Goal: Transaction & Acquisition: Subscribe to service/newsletter

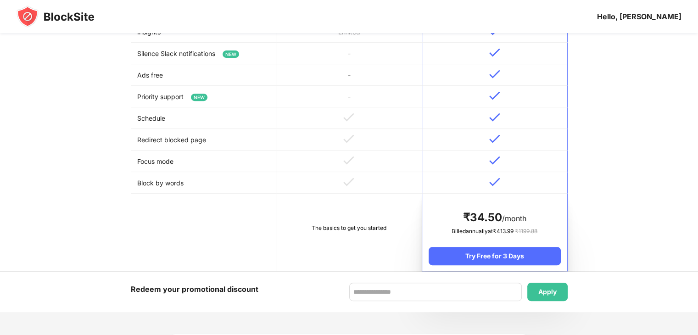
scroll to position [371, 0]
click at [370, 197] on td "The basics to get you started" at bounding box center [349, 233] width 146 height 78
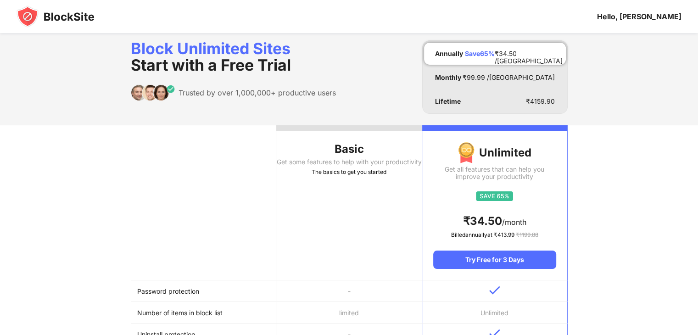
scroll to position [0, 0]
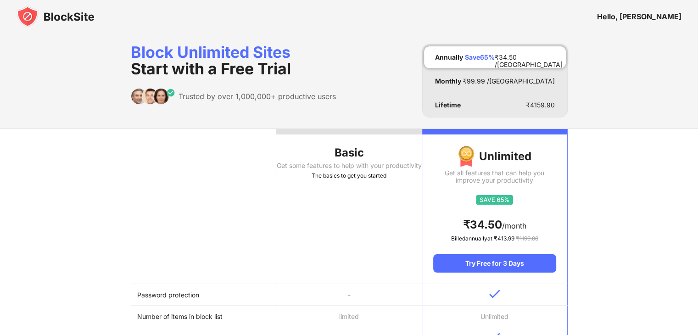
click at [401, 191] on th "Basic Get some features to help with your productivity The basics to get you st…" at bounding box center [349, 206] width 146 height 155
drag, startPoint x: 401, startPoint y: 191, endPoint x: 577, endPoint y: 16, distance: 248.7
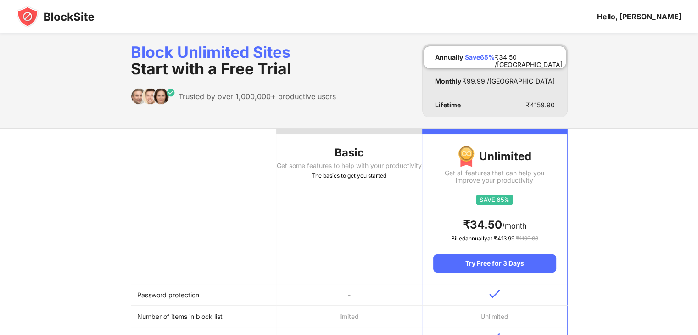
scroll to position [264, 0]
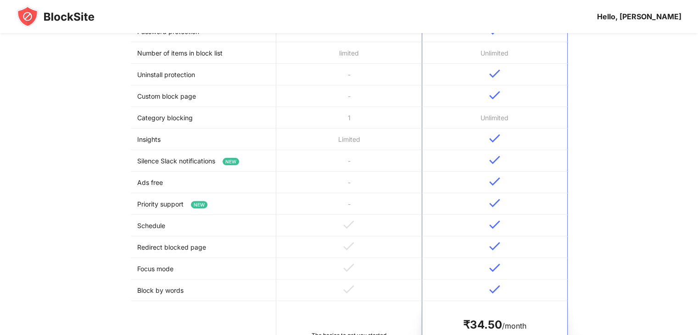
click at [396, 165] on td "-" at bounding box center [349, 161] width 146 height 22
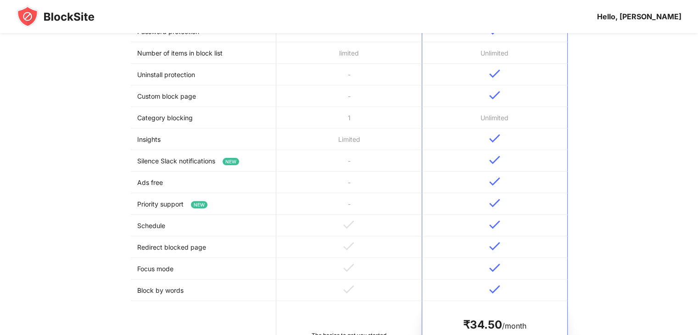
click at [396, 165] on td "-" at bounding box center [349, 161] width 146 height 22
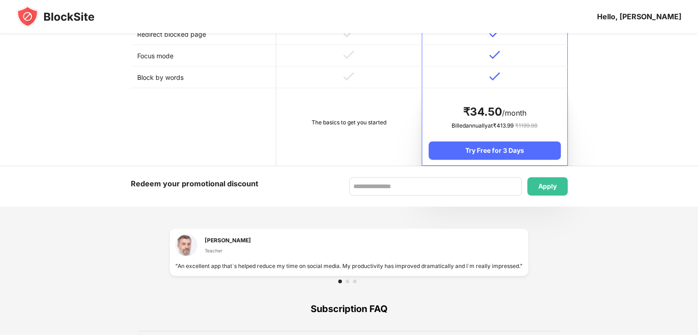
scroll to position [476, 0]
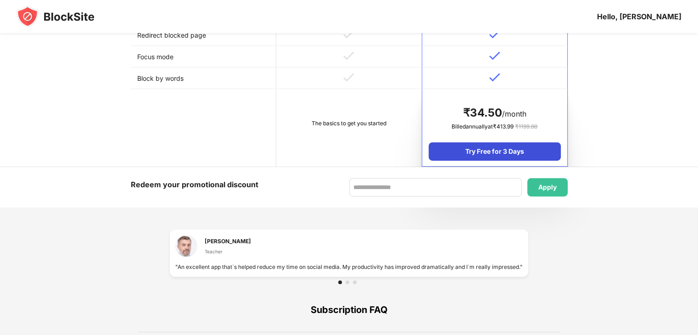
click at [514, 149] on div "Try Free for 3 Days" at bounding box center [495, 151] width 132 height 18
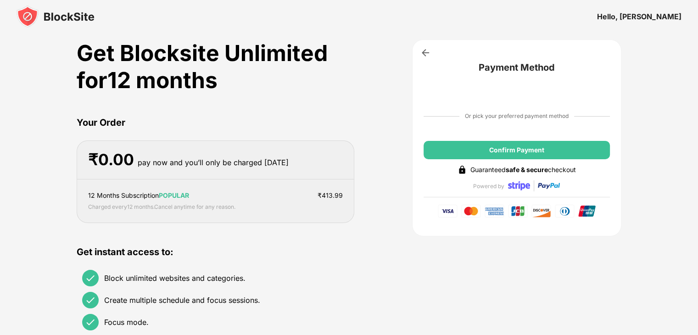
scroll to position [0, 0]
